Goal: Transaction & Acquisition: Book appointment/travel/reservation

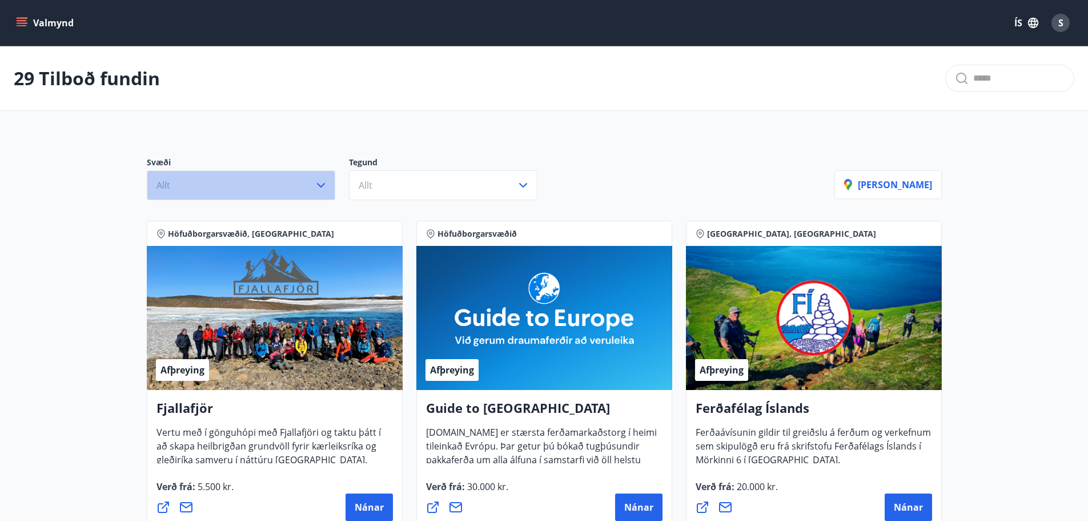
click at [305, 178] on button "Allt" at bounding box center [241, 185] width 189 height 30
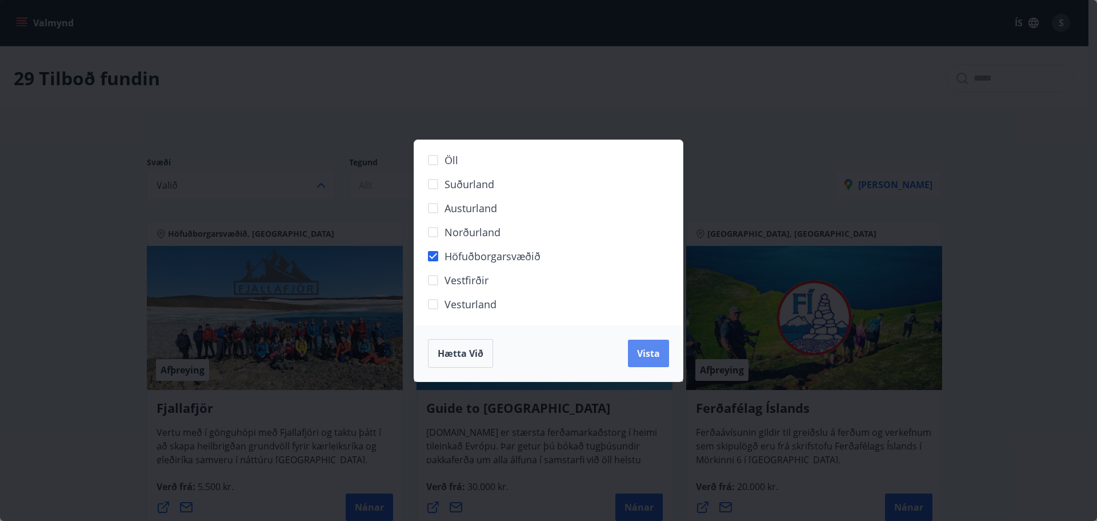
click at [651, 353] on span "Vista" at bounding box center [648, 353] width 23 height 13
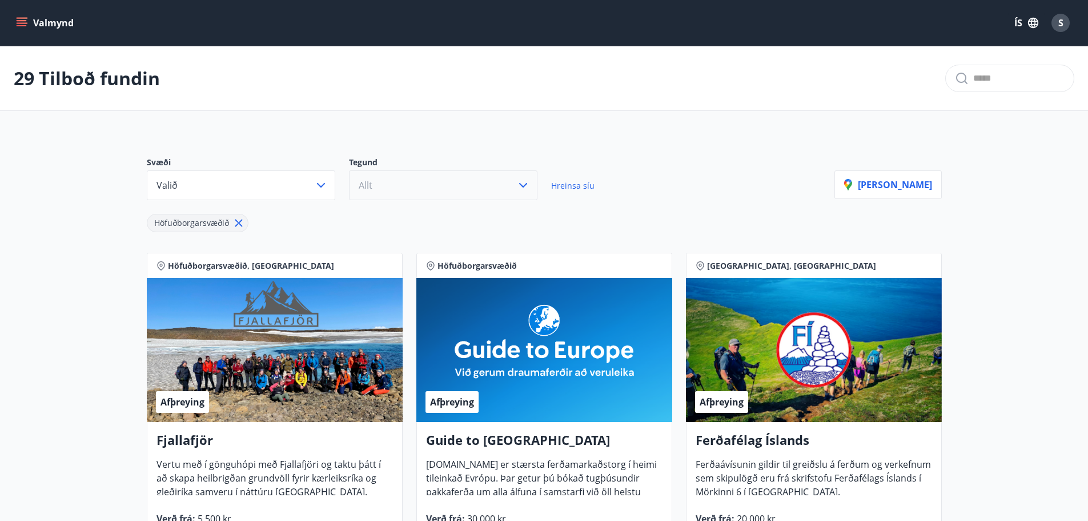
click at [464, 192] on button "Allt" at bounding box center [443, 185] width 189 height 30
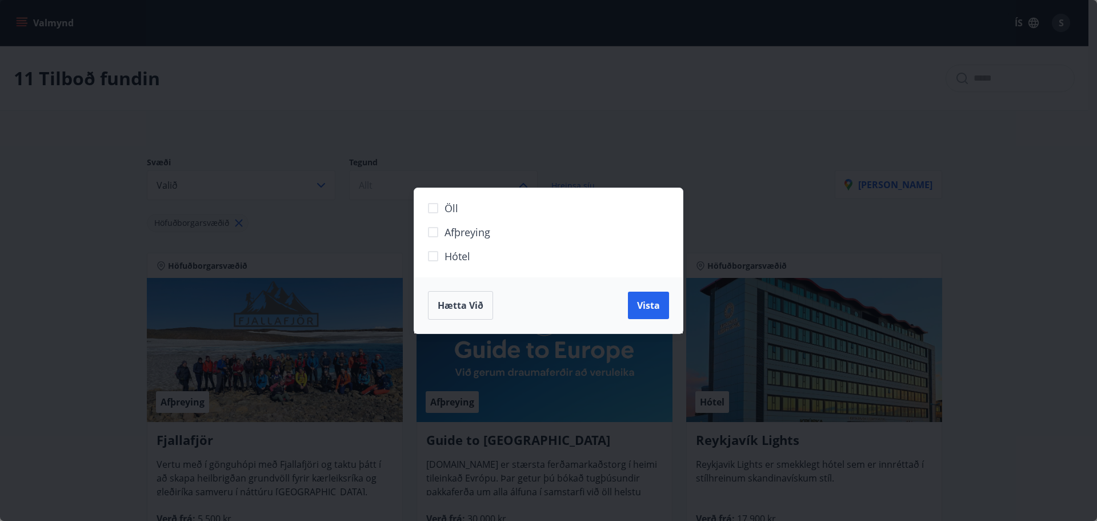
click at [450, 255] on span "Hótel" at bounding box center [458, 256] width 26 height 15
click at [632, 301] on button "Vista" at bounding box center [648, 304] width 41 height 27
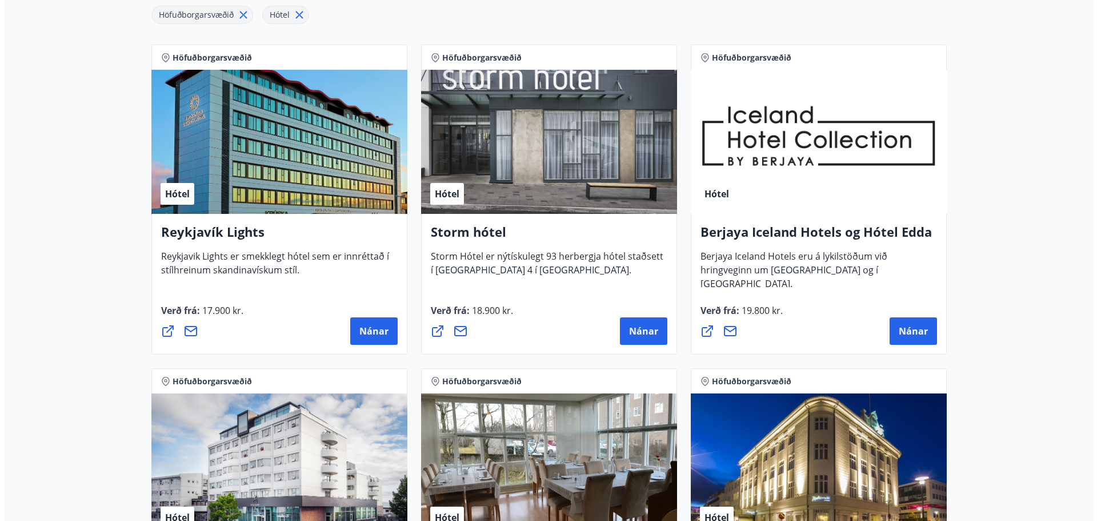
scroll to position [229, 0]
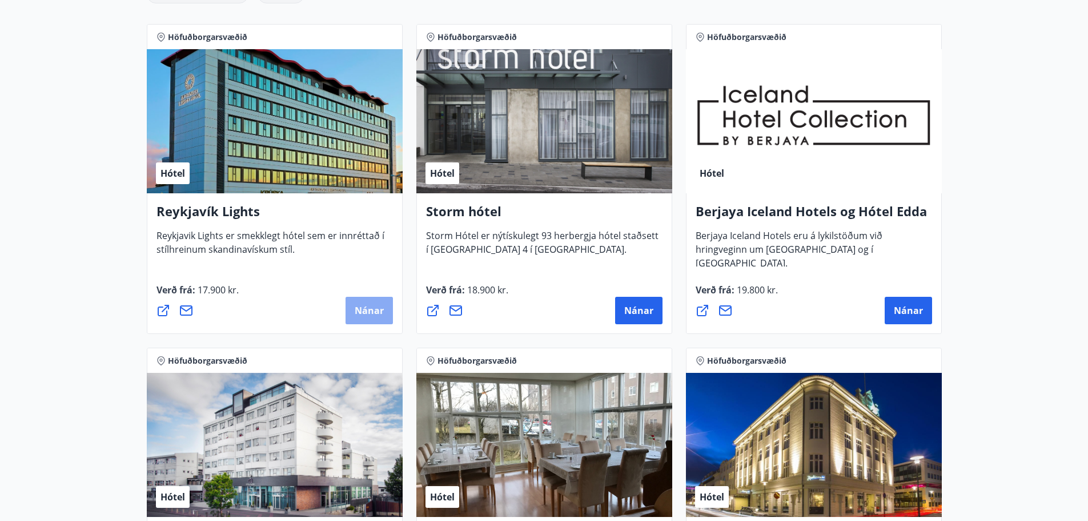
click at [366, 313] on span "Nánar" at bounding box center [369, 310] width 29 height 13
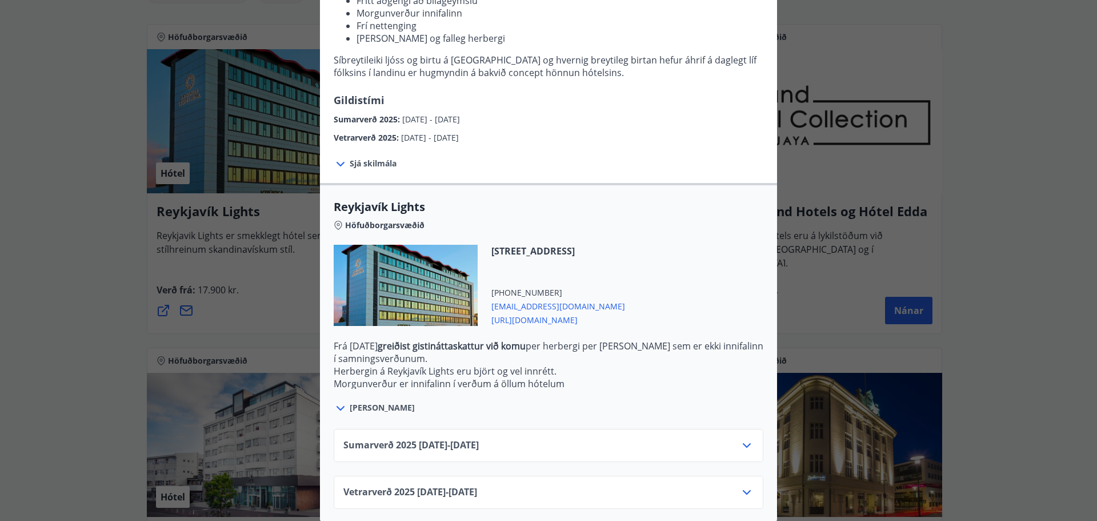
scroll to position [200, 0]
click at [501, 438] on div "Sumarverð [PHONE_NUMBER][DATE] - [DATE]" at bounding box center [548, 448] width 410 height 23
click at [741, 437] on icon at bounding box center [747, 444] width 14 height 14
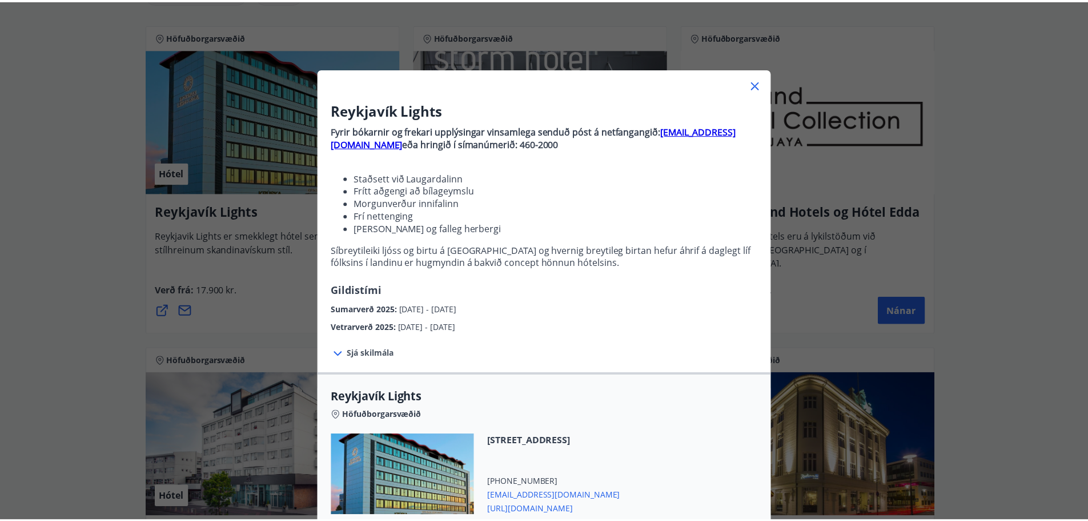
scroll to position [57, 0]
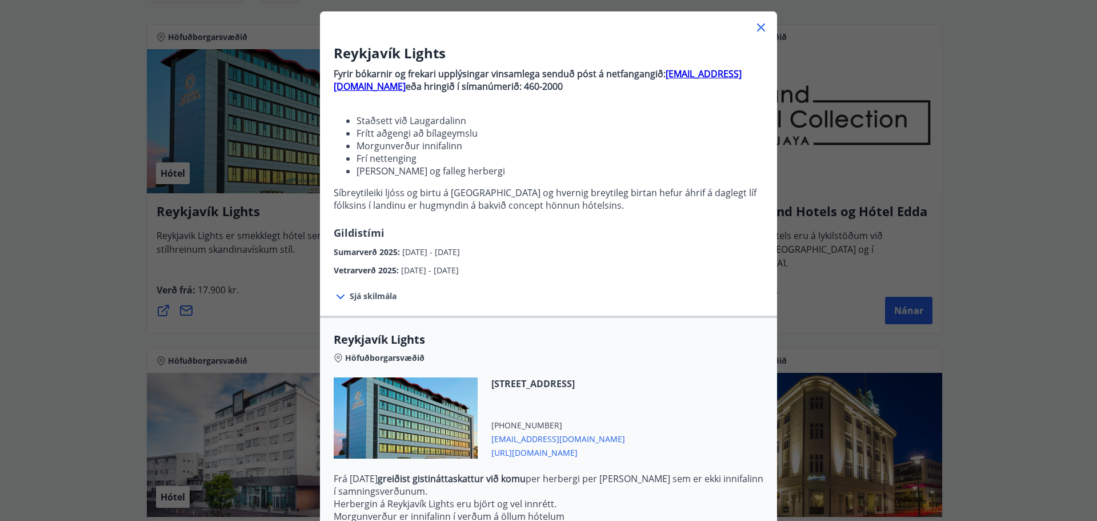
click at [754, 24] on icon at bounding box center [761, 28] width 14 height 14
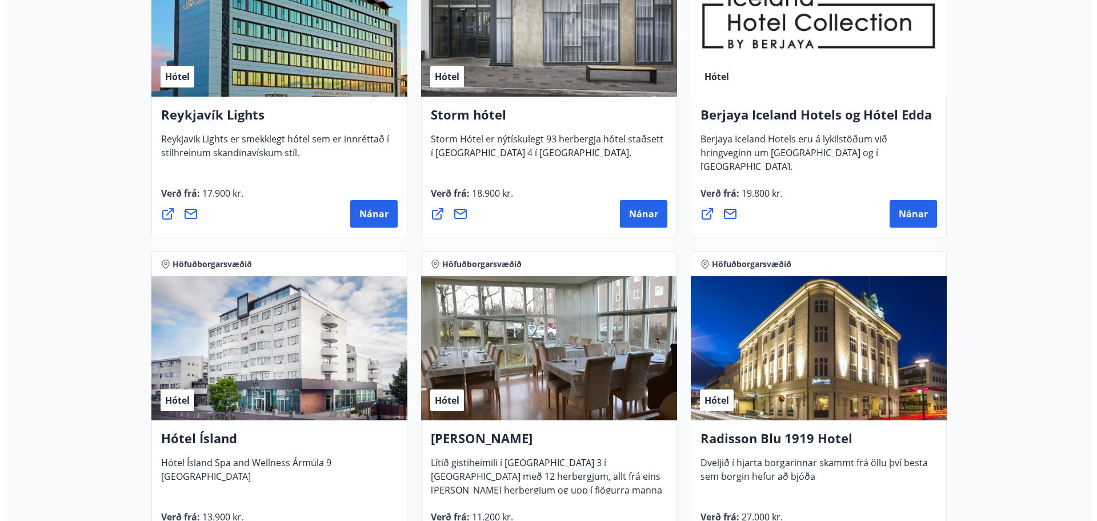
scroll to position [343, 0]
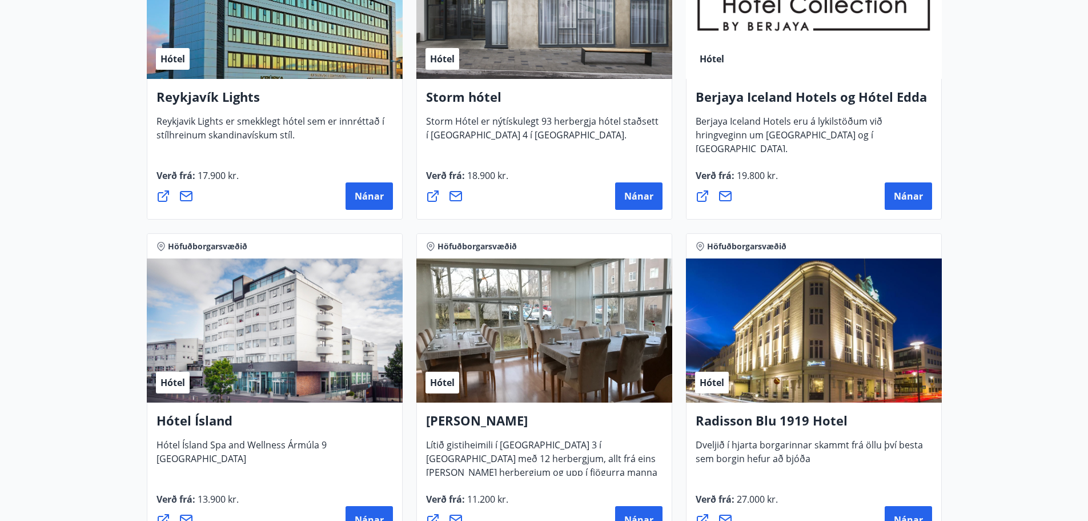
click at [617, 211] on div "Storm hótel Storm Hótel er nýtískulegt 93 herbergja hótel staðsett í [GEOGRAPHI…" at bounding box center [545, 149] width 256 height 141
click at [620, 203] on button "Nánar" at bounding box center [638, 195] width 47 height 27
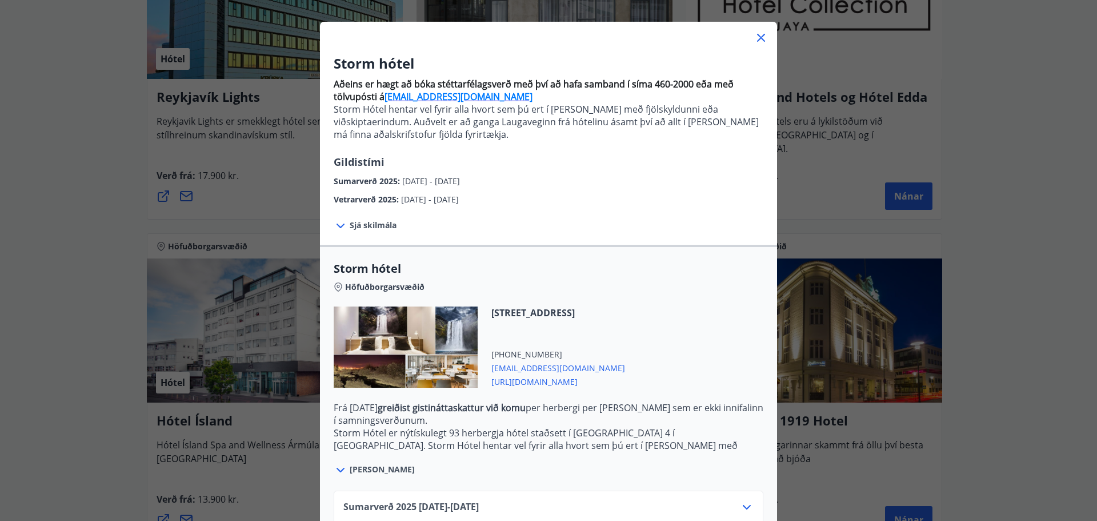
scroll to position [119, 0]
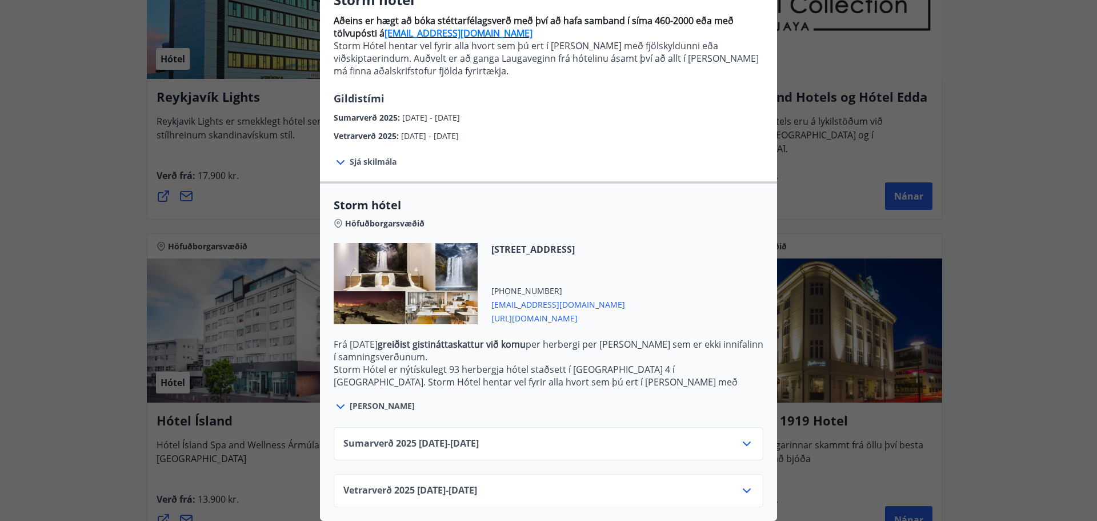
click at [638, 437] on div "Sumarverð [PHONE_NUMBER][DATE] - [DATE]" at bounding box center [548, 448] width 410 height 23
click at [730, 438] on div "Sumarverð [PHONE_NUMBER][DATE] - [DATE]" at bounding box center [548, 448] width 410 height 23
click at [746, 437] on icon at bounding box center [747, 444] width 14 height 14
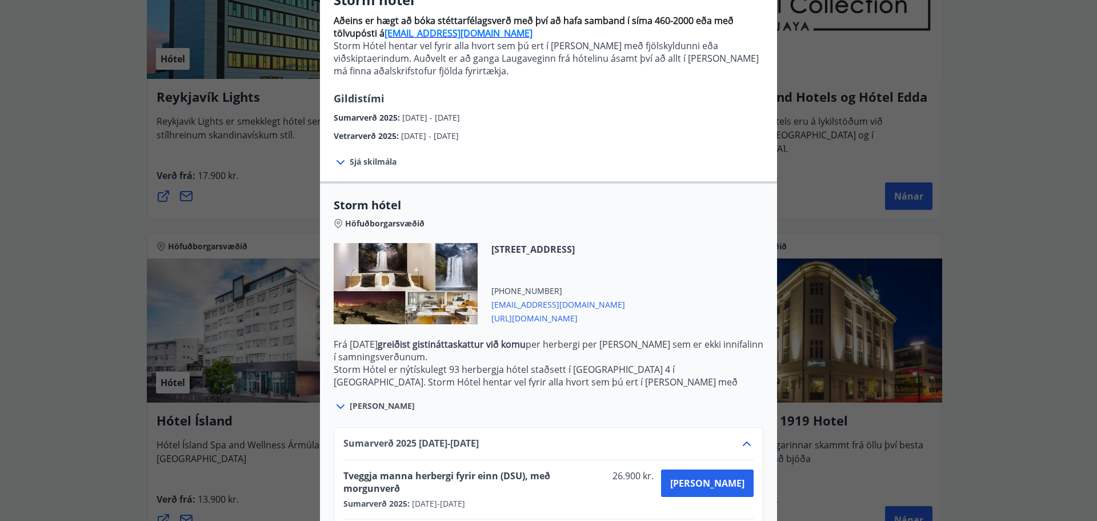
scroll to position [40, 0]
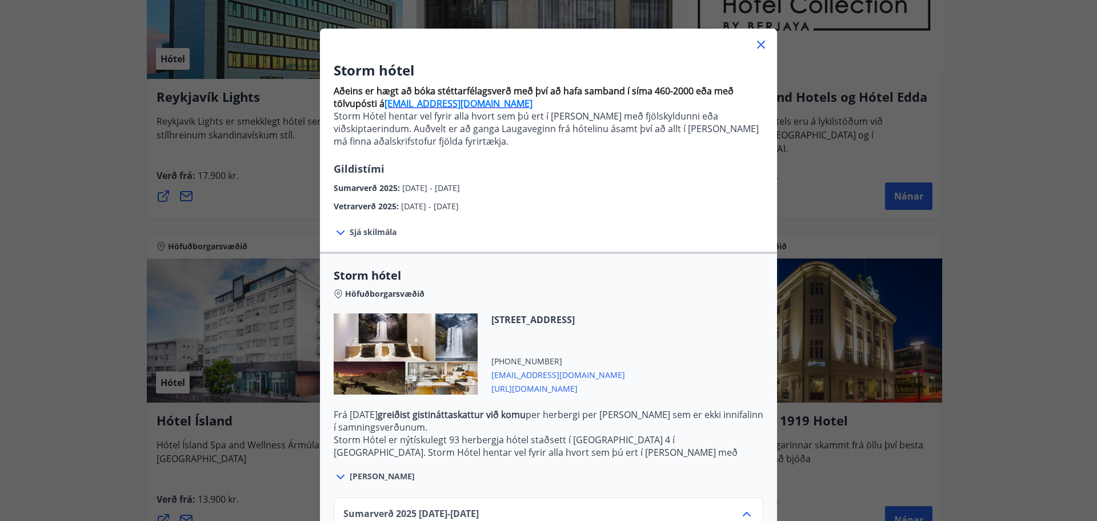
click at [758, 43] on icon at bounding box center [761, 45] width 14 height 14
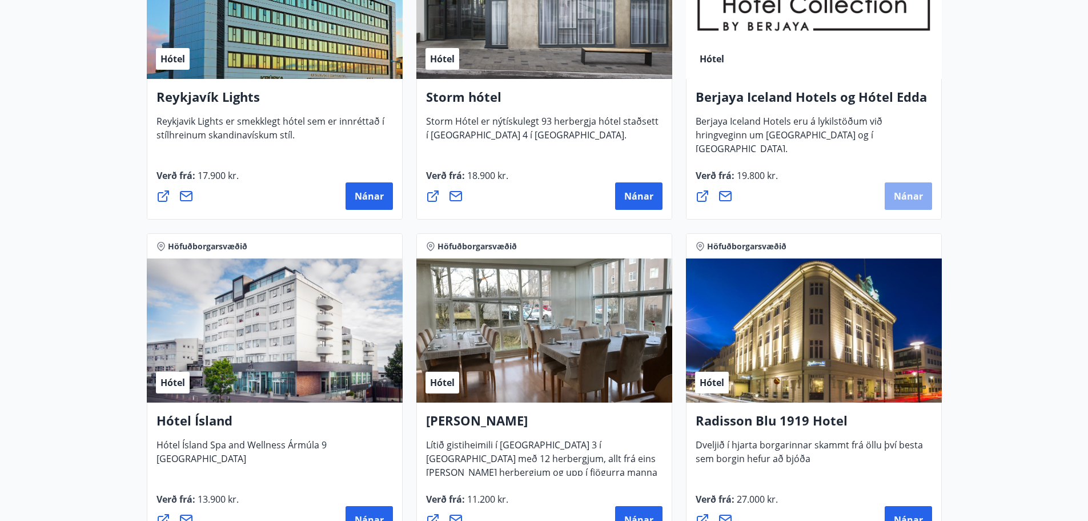
click at [901, 198] on span "Nánar" at bounding box center [908, 196] width 29 height 13
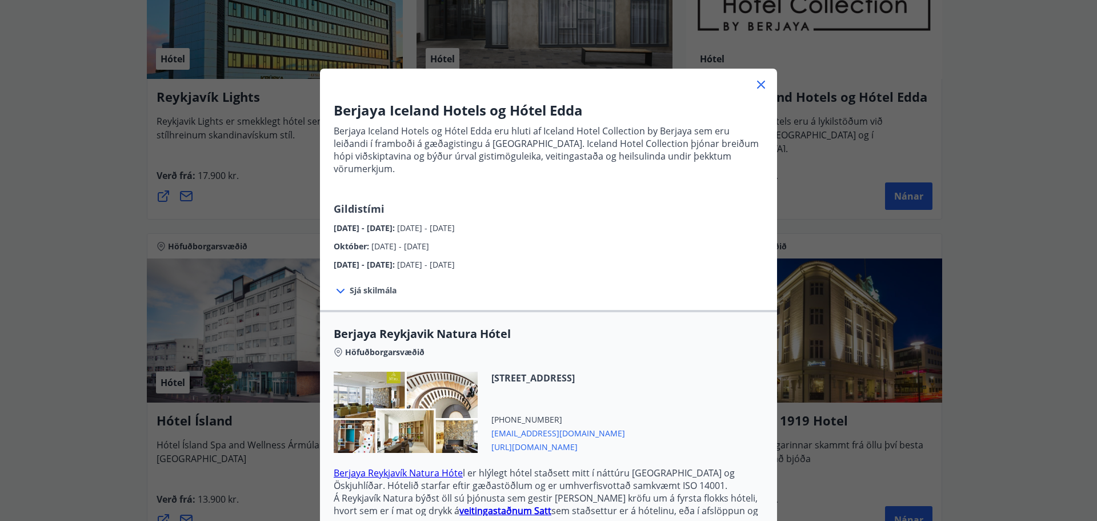
scroll to position [171, 0]
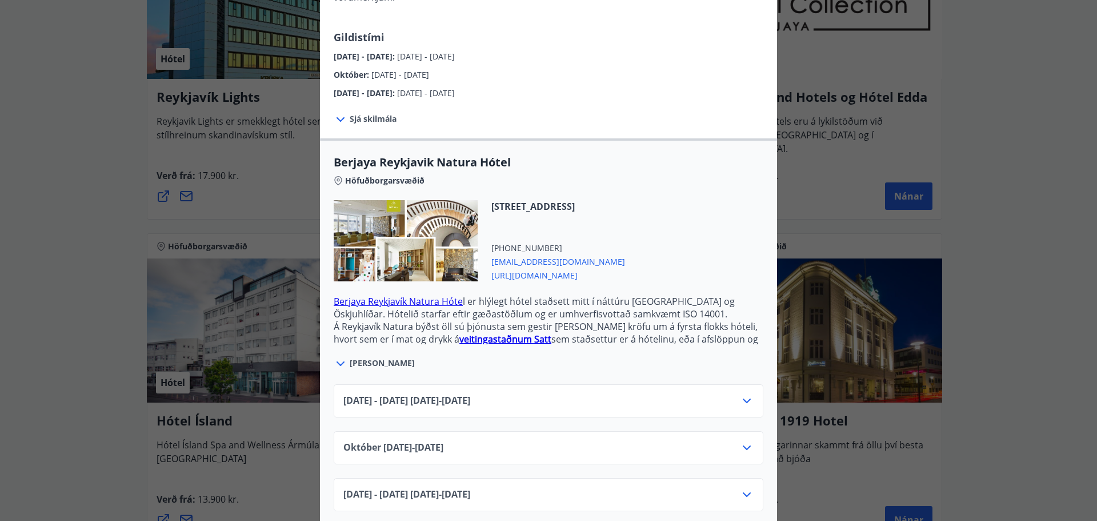
click at [740, 394] on icon at bounding box center [747, 401] width 14 height 14
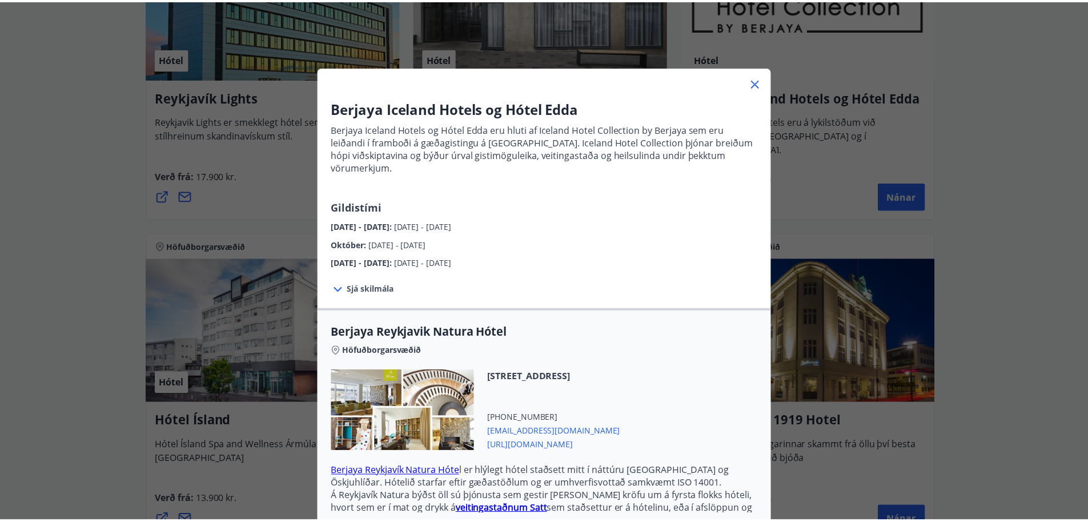
scroll to position [0, 0]
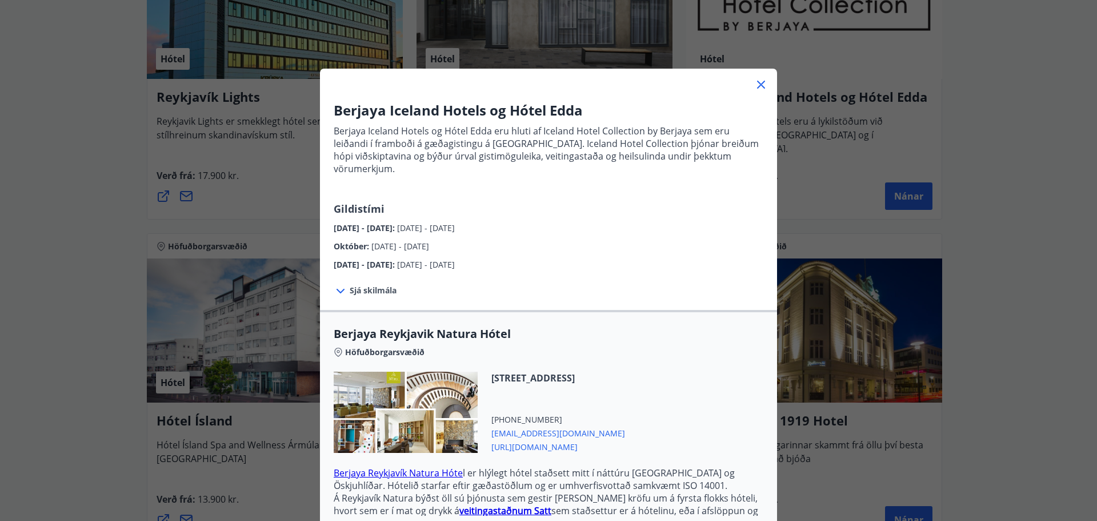
click at [754, 87] on icon at bounding box center [761, 85] width 14 height 14
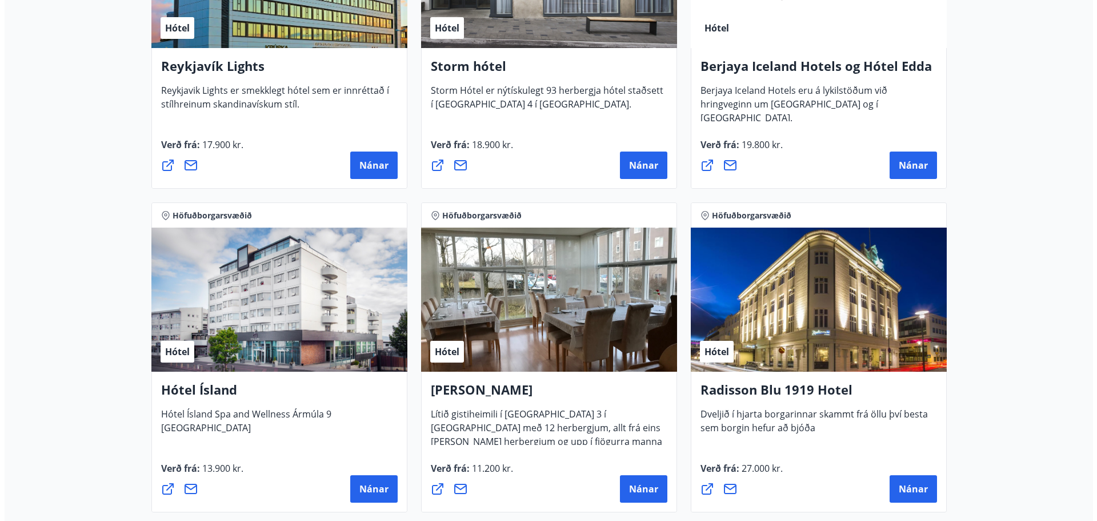
scroll to position [457, 0]
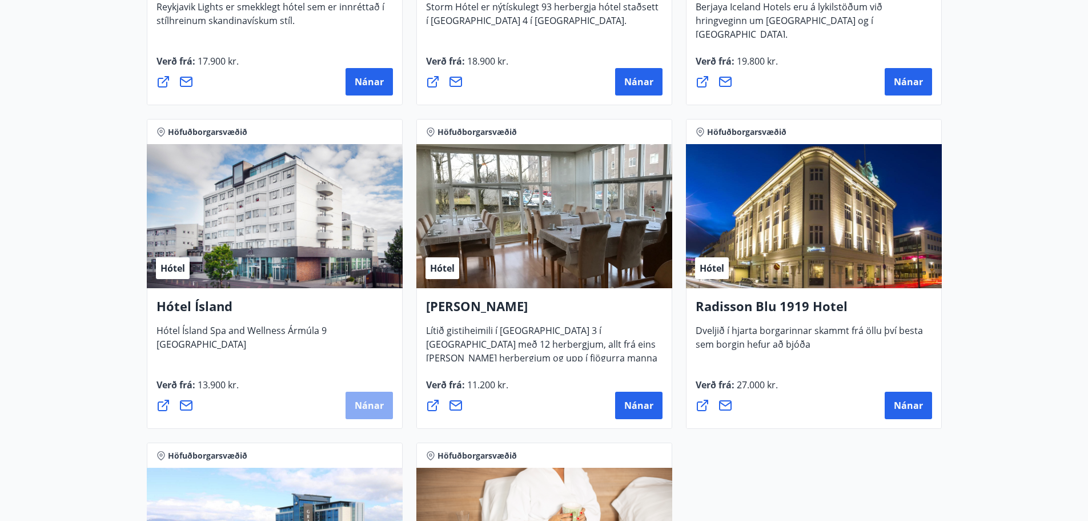
click at [379, 403] on span "Nánar" at bounding box center [369, 405] width 29 height 13
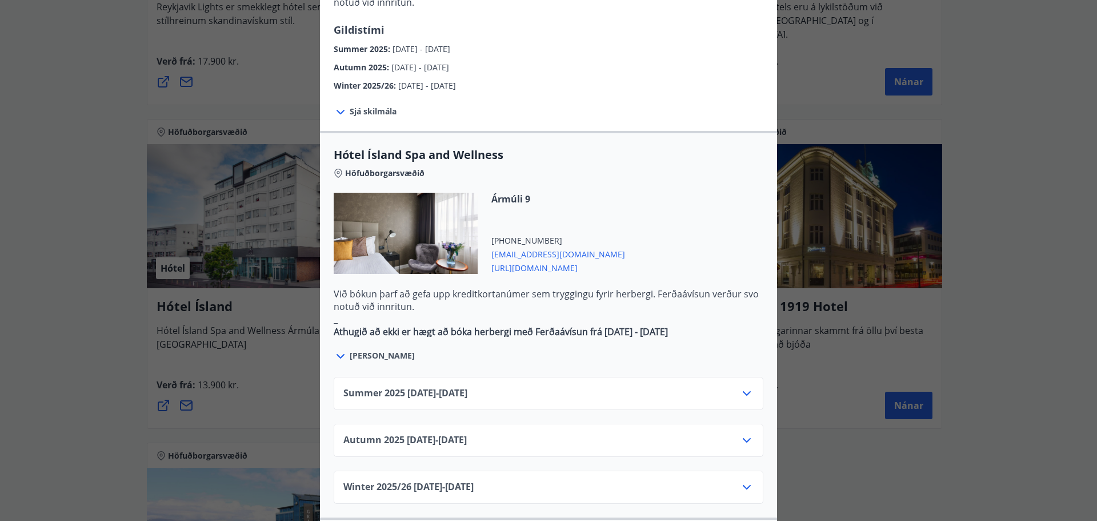
scroll to position [628, 0]
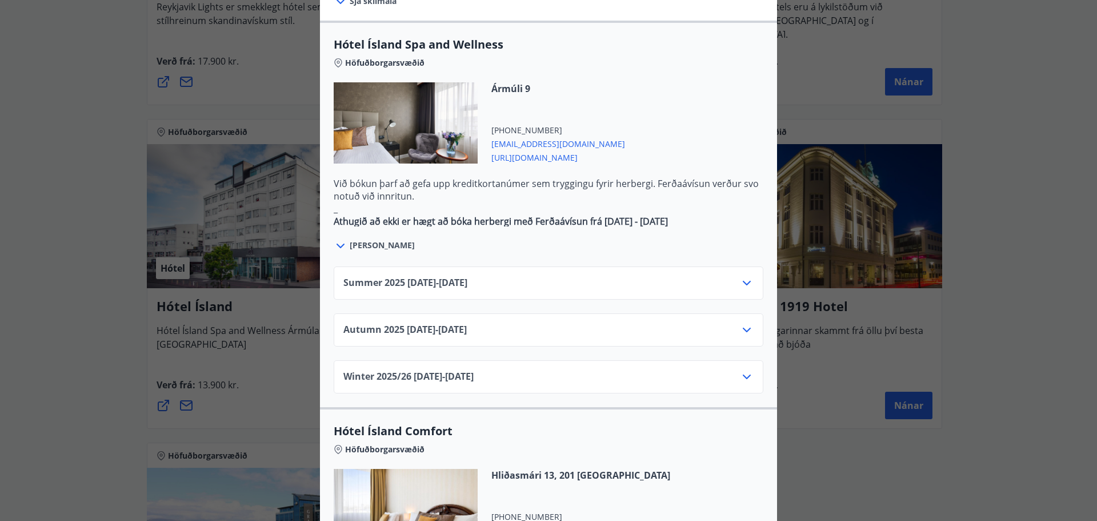
click at [725, 276] on div "Summer [PHONE_NUMBER][DATE] - [DATE]" at bounding box center [548, 287] width 410 height 23
click at [748, 276] on icon at bounding box center [747, 283] width 14 height 14
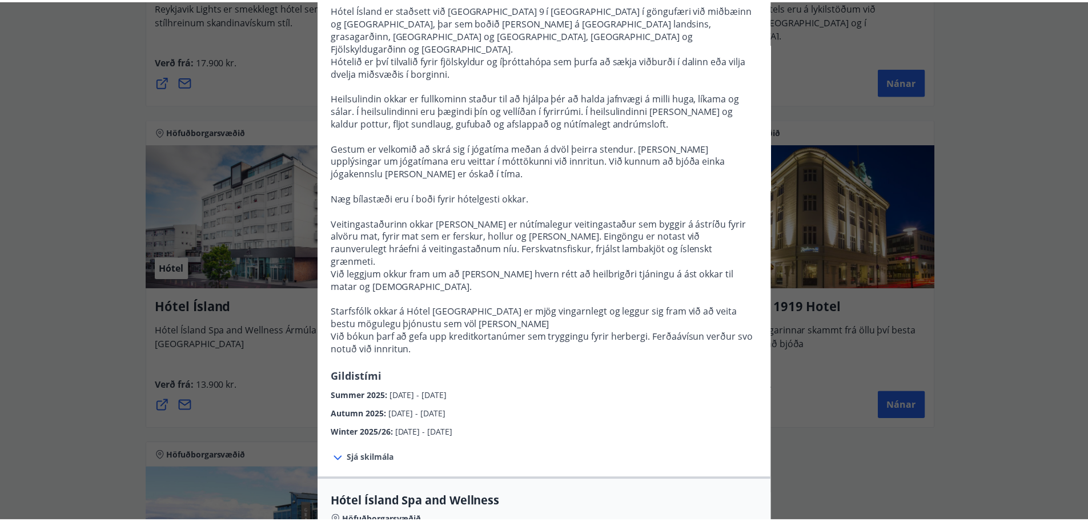
scroll to position [0, 0]
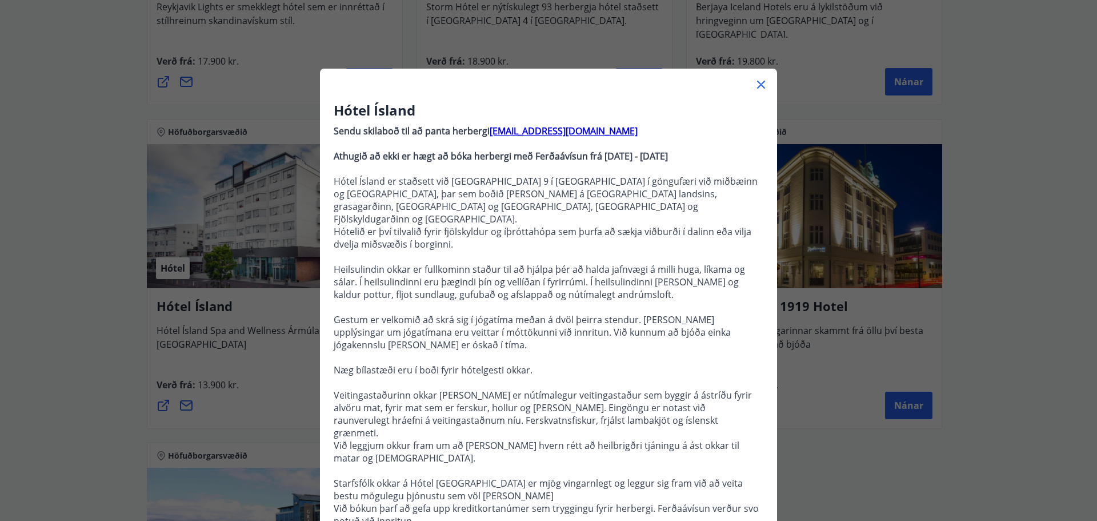
click at [754, 82] on icon at bounding box center [761, 85] width 14 height 14
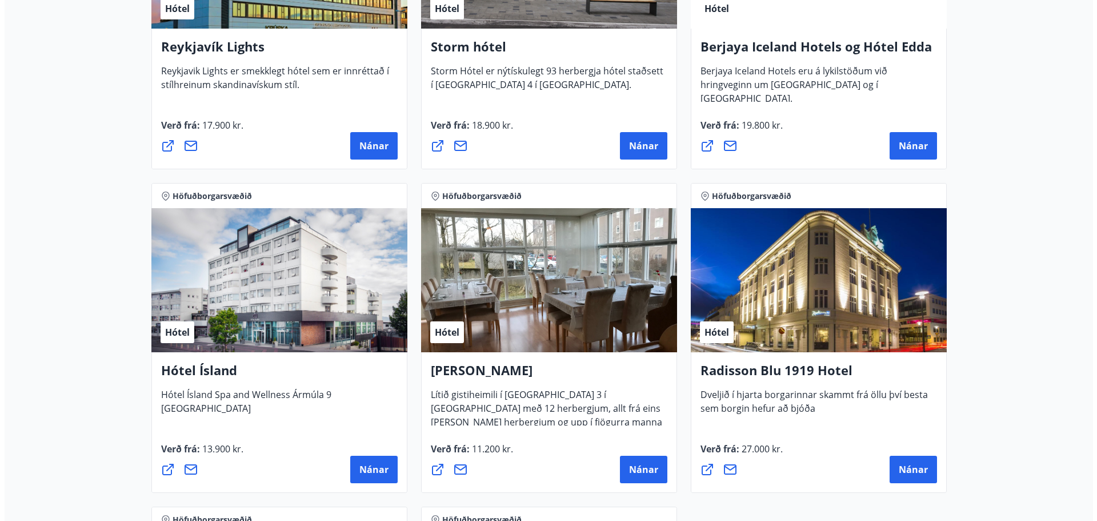
scroll to position [457, 0]
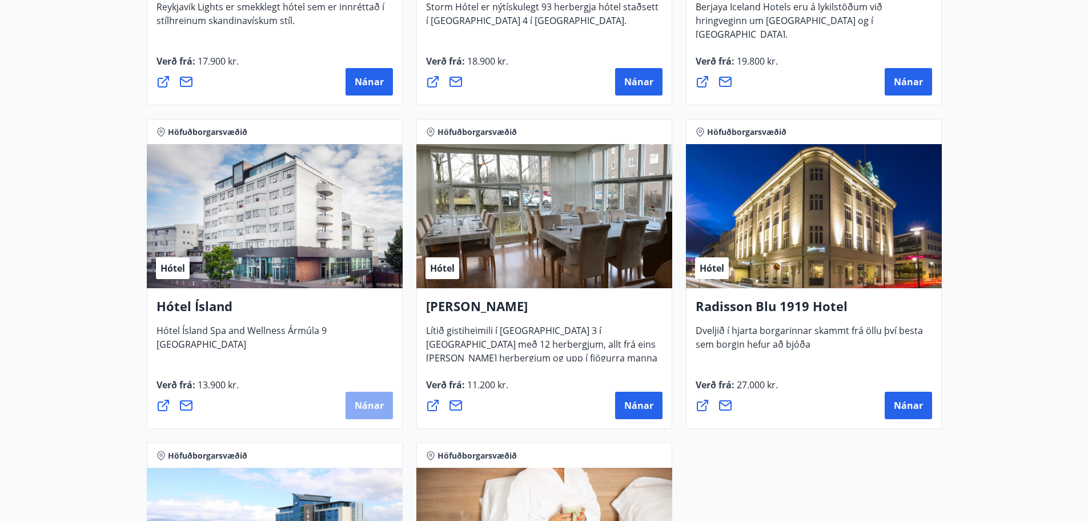
click at [371, 403] on span "Nánar" at bounding box center [369, 405] width 29 height 13
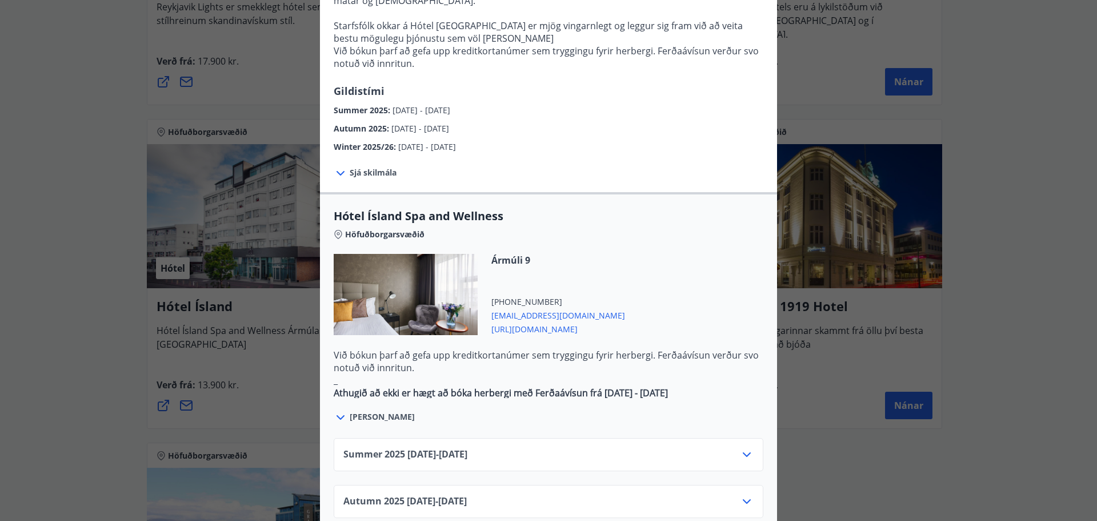
click at [513, 447] on div "Summer [PHONE_NUMBER][DATE] - [DATE]" at bounding box center [548, 458] width 410 height 23
click at [748, 447] on icon at bounding box center [747, 454] width 14 height 14
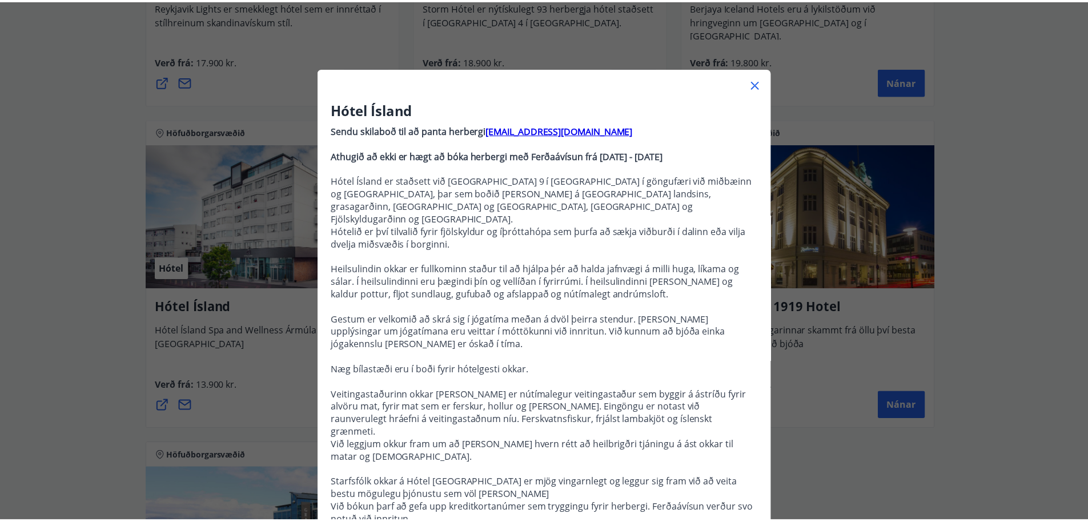
scroll to position [0, 0]
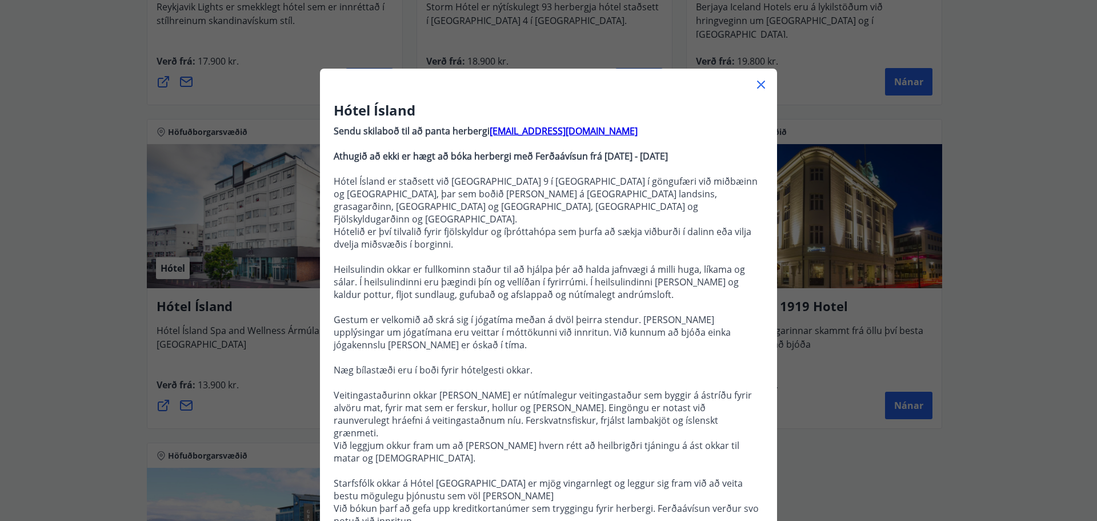
click at [759, 79] on icon at bounding box center [761, 85] width 14 height 14
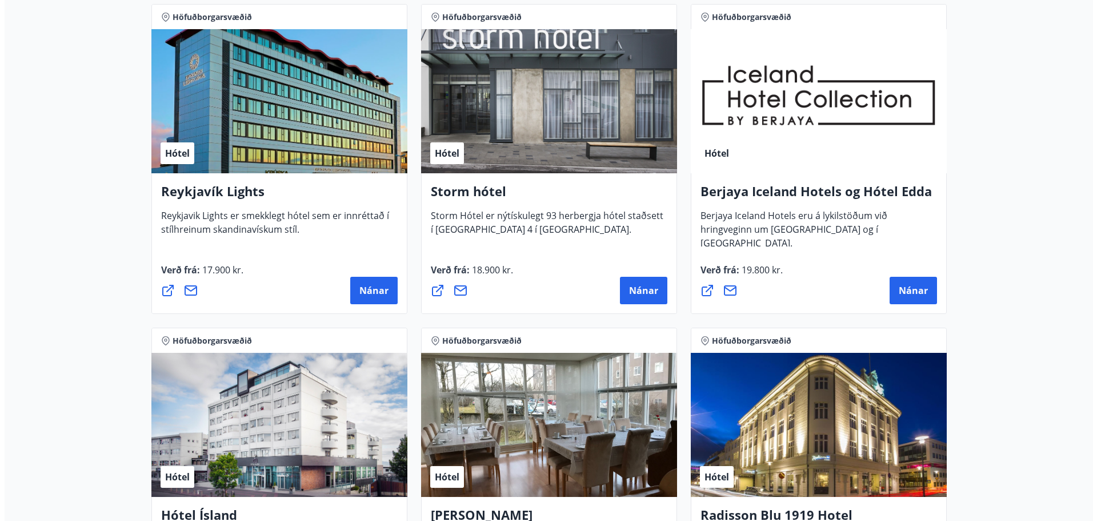
scroll to position [229, 0]
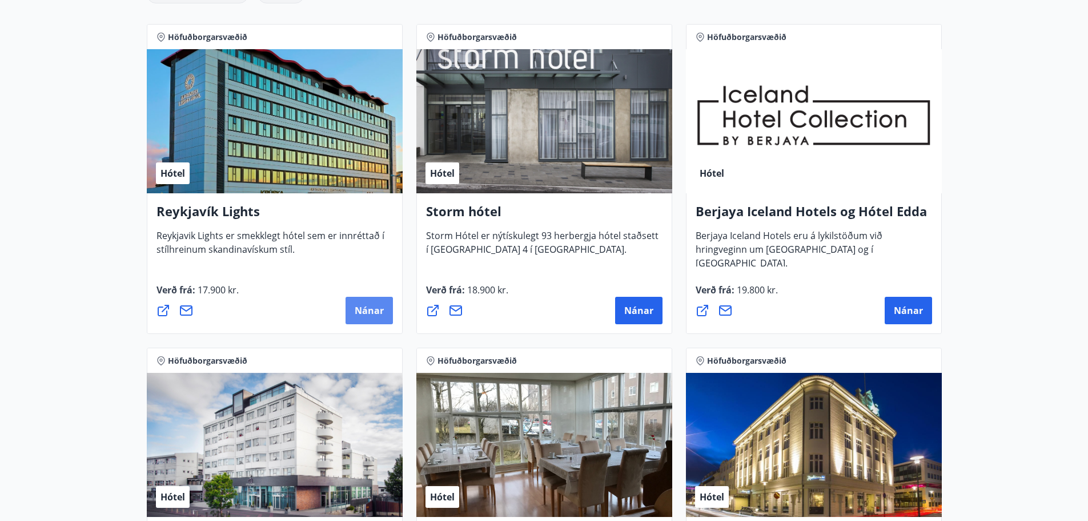
click at [372, 304] on span "Nánar" at bounding box center [369, 310] width 29 height 13
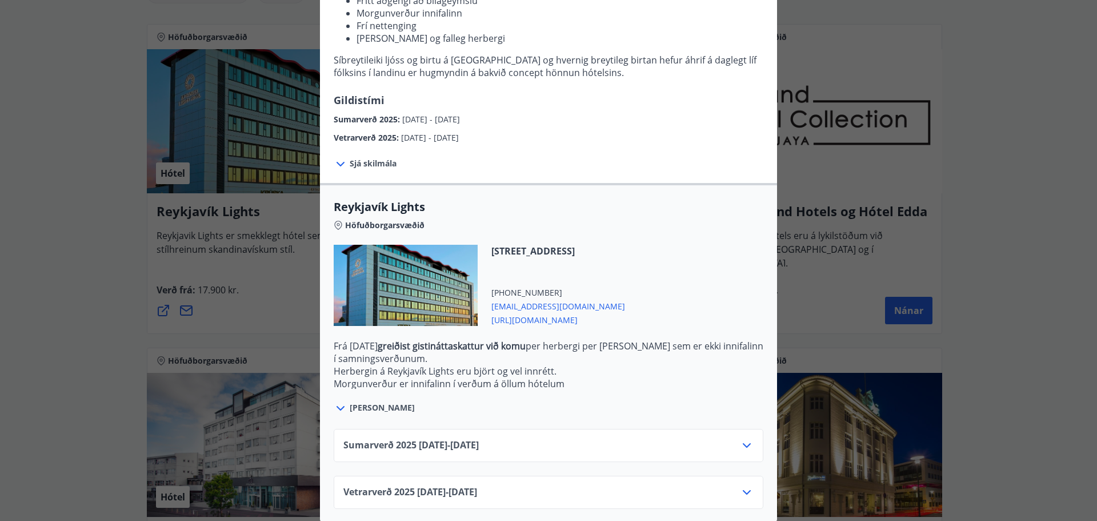
scroll to position [200, 0]
click at [489, 442] on div "Sumarverð [PHONE_NUMBER][DATE] - [DATE]" at bounding box center [548, 448] width 410 height 23
click at [743, 441] on icon at bounding box center [747, 443] width 8 height 5
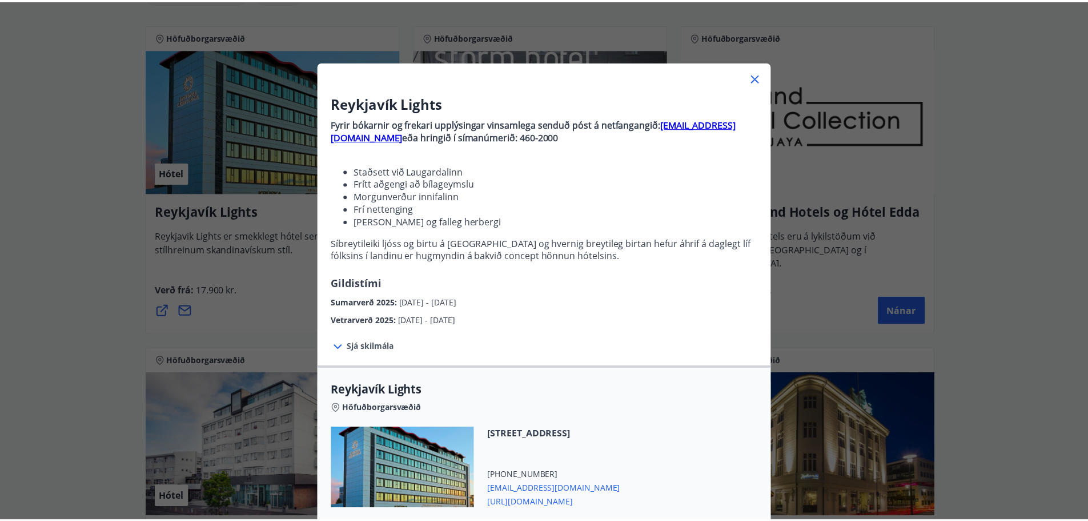
scroll to position [0, 0]
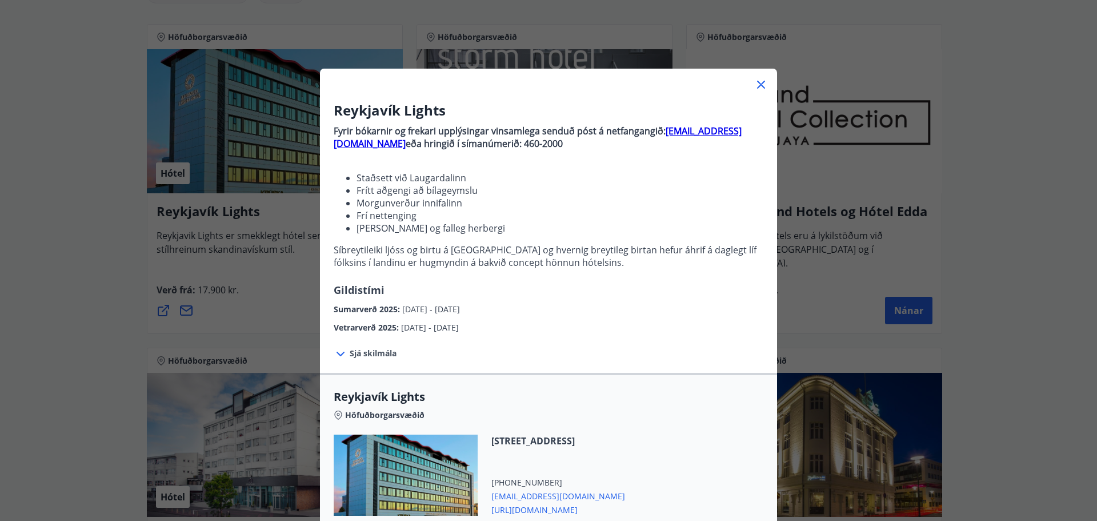
click at [760, 85] on icon at bounding box center [761, 85] width 2 height 2
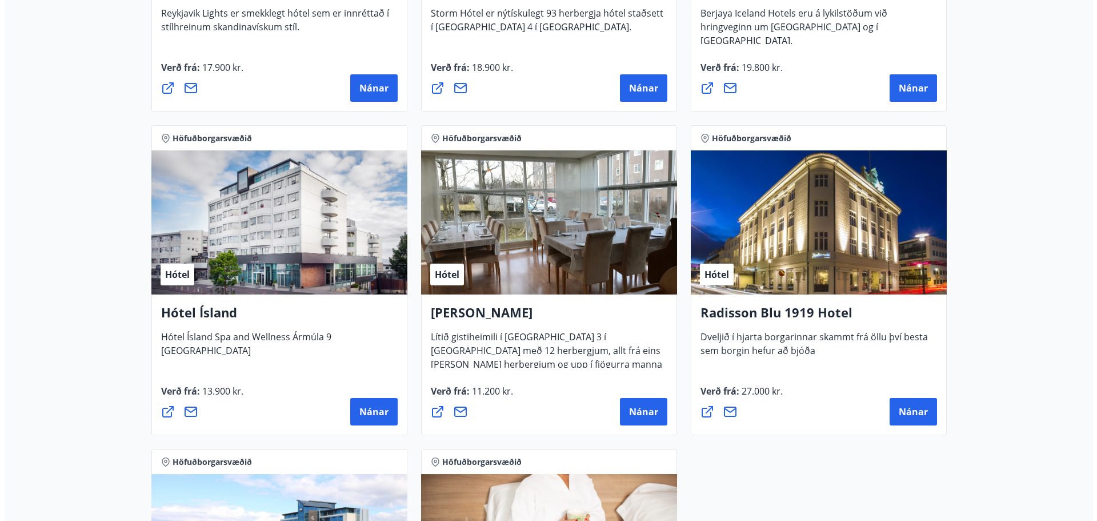
scroll to position [514, 0]
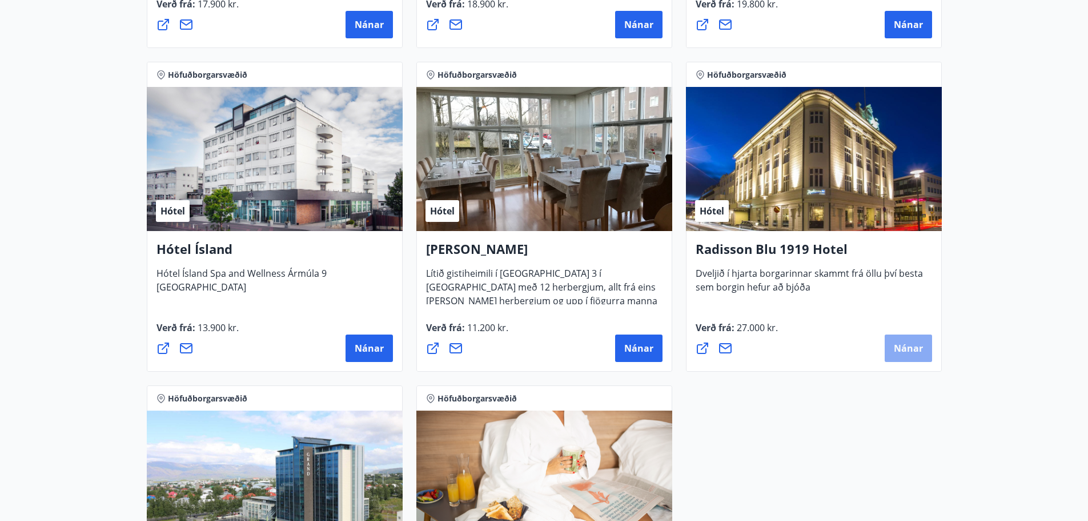
click at [908, 350] on span "Nánar" at bounding box center [908, 348] width 29 height 13
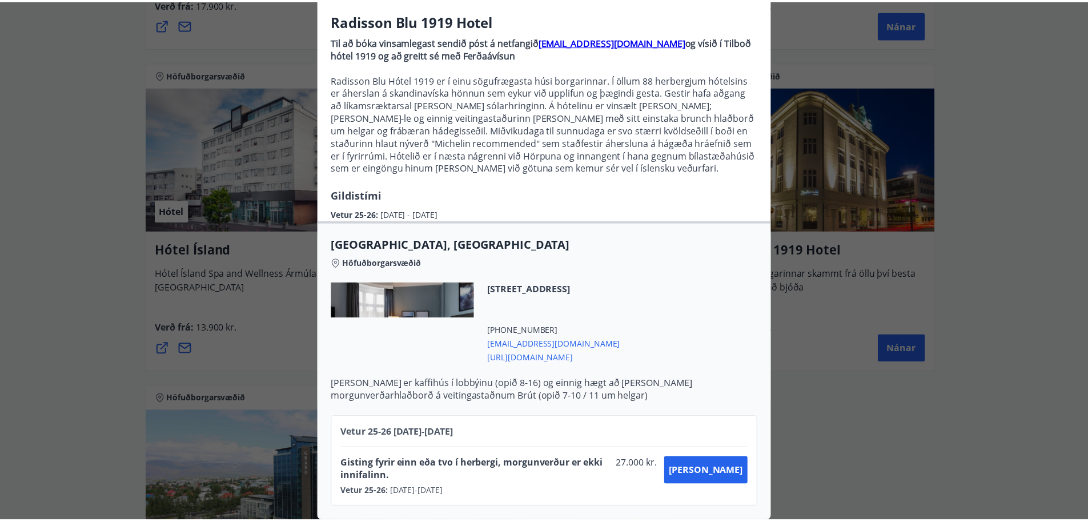
scroll to position [0, 0]
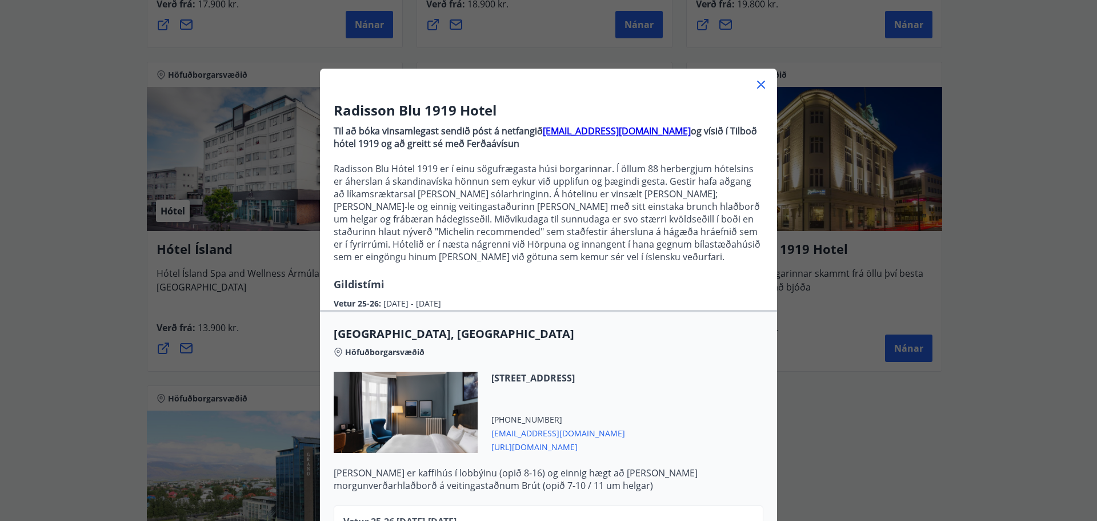
click at [756, 81] on icon at bounding box center [761, 85] width 14 height 14
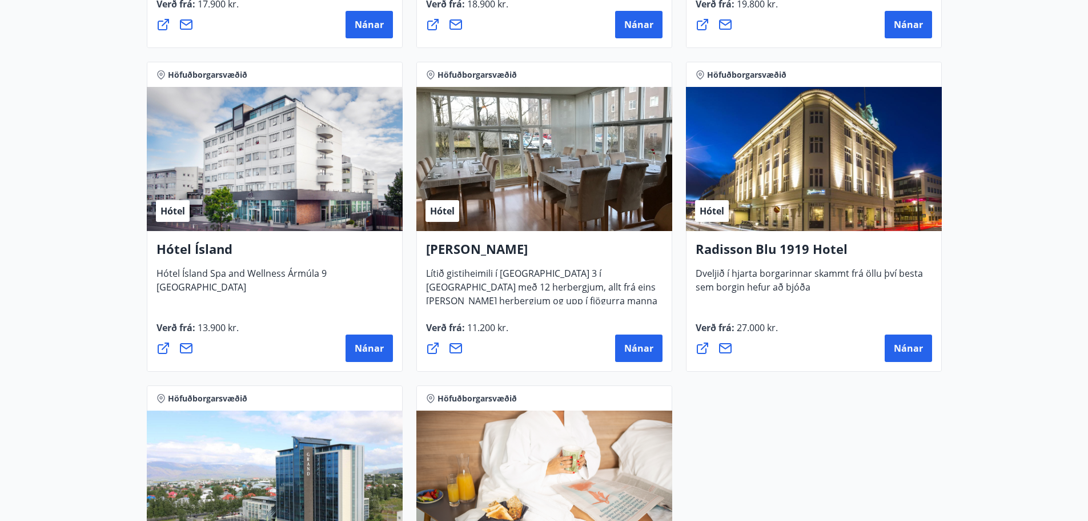
click at [1005, 183] on main "8 Tilboð fundin Svæði Valið Tegund Valið Hreinsa síu Höfuðborgarsvæðið Hótel [P…" at bounding box center [544, 117] width 1088 height 1170
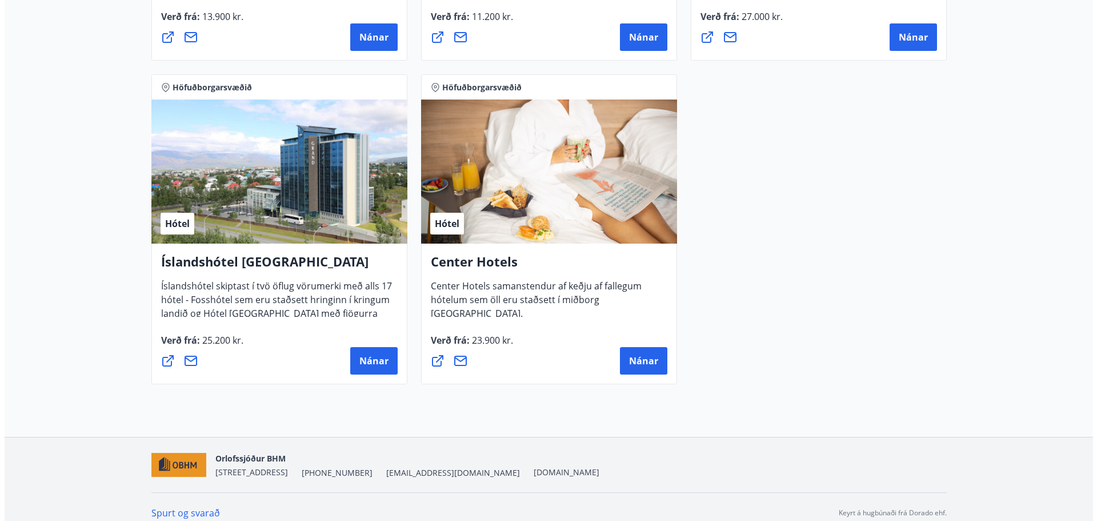
scroll to position [837, 0]
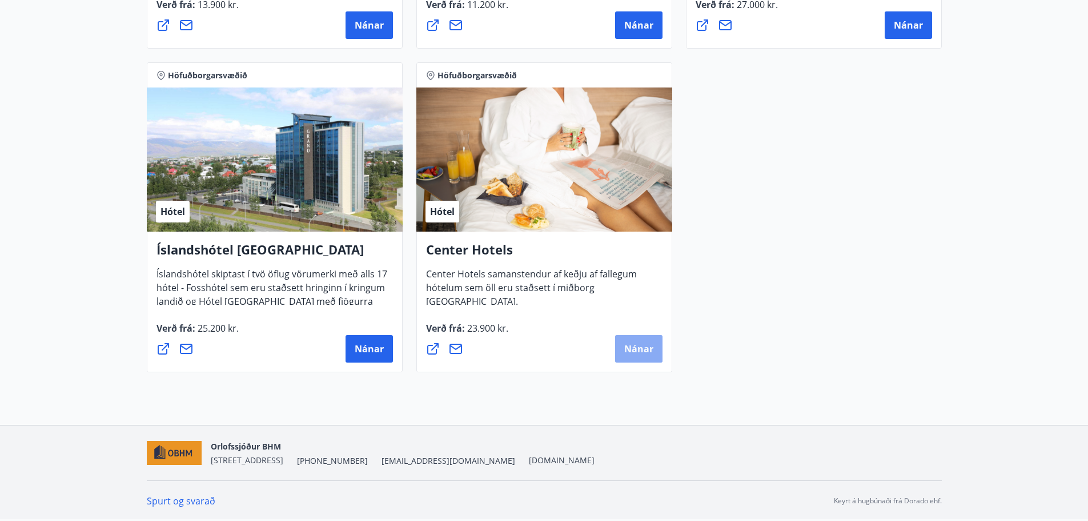
click at [647, 345] on span "Nánar" at bounding box center [638, 348] width 29 height 13
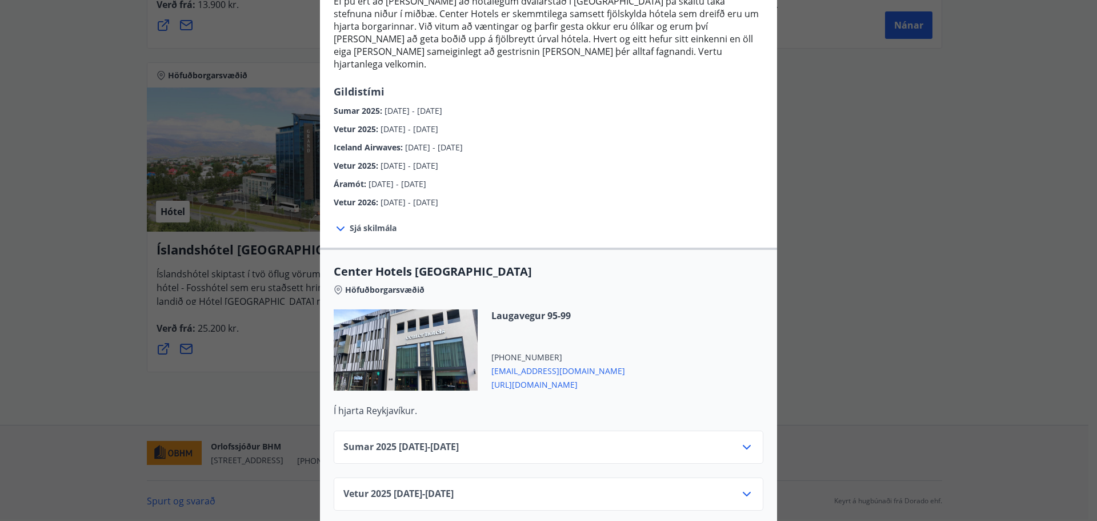
scroll to position [229, 0]
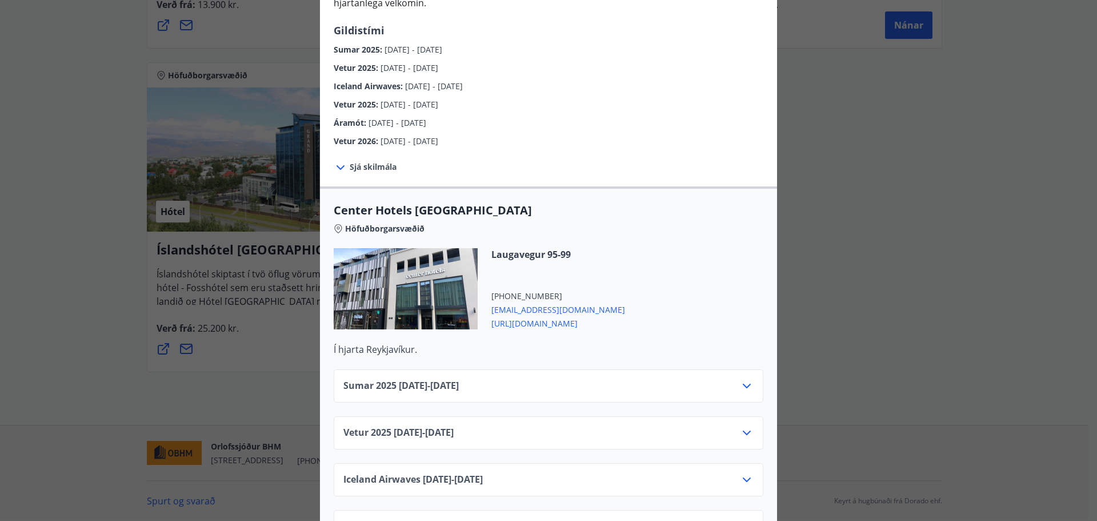
click at [740, 379] on icon at bounding box center [747, 386] width 14 height 14
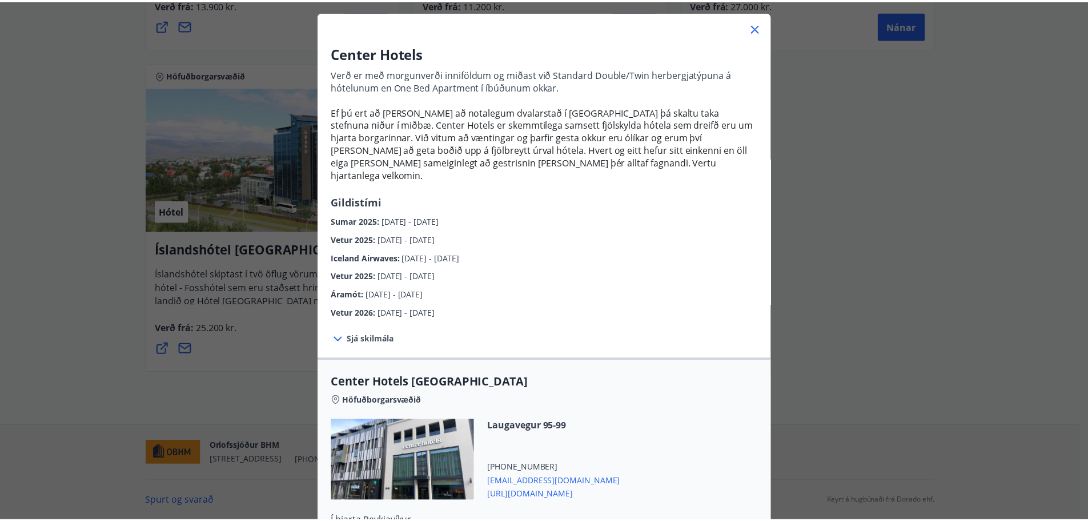
scroll to position [0, 0]
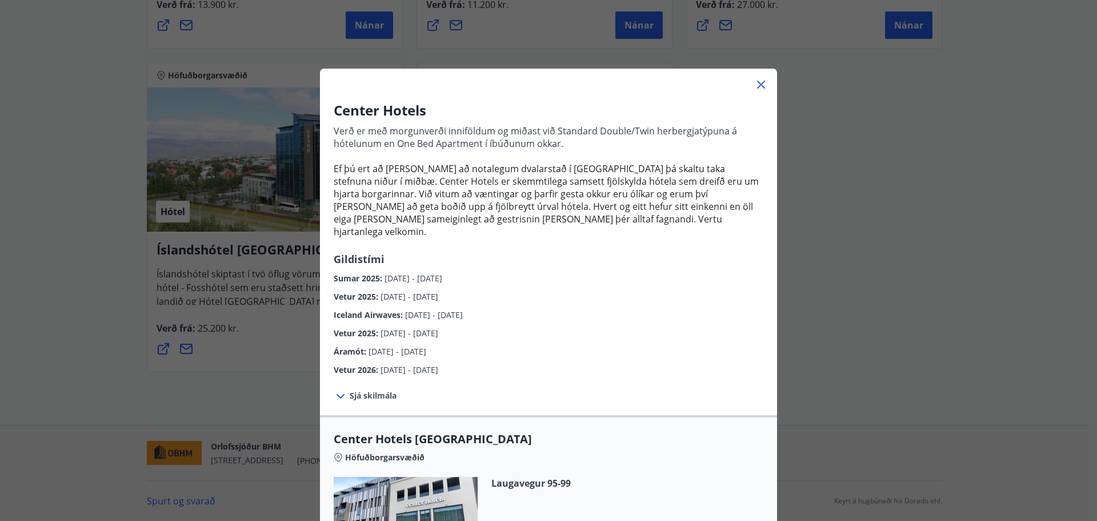
click at [757, 86] on icon at bounding box center [761, 85] width 8 height 8
